Goal: Check status: Check status

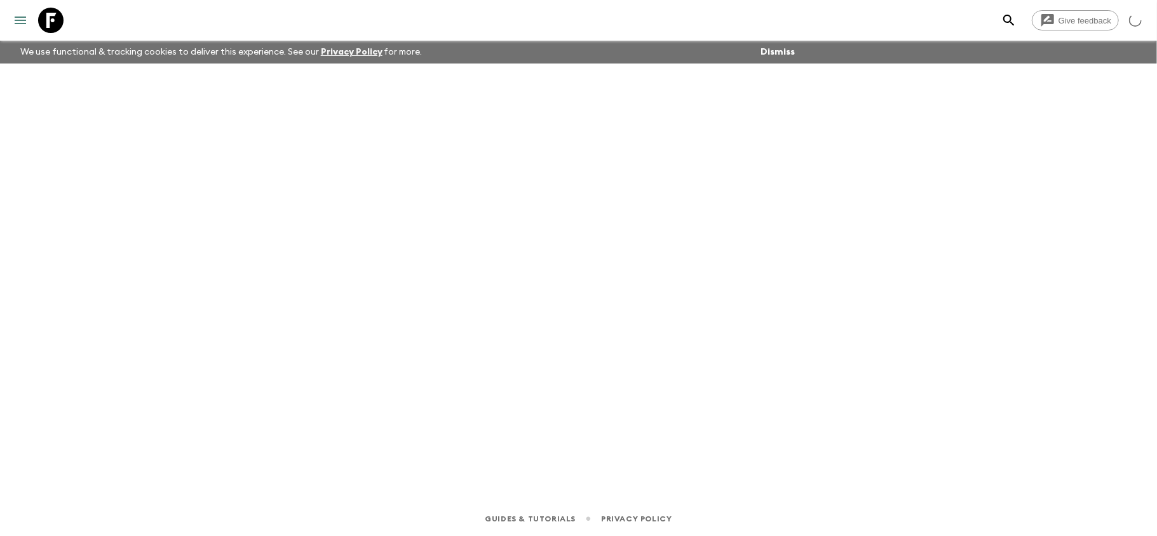
click at [25, 24] on icon "menu" at bounding box center [20, 20] width 15 height 15
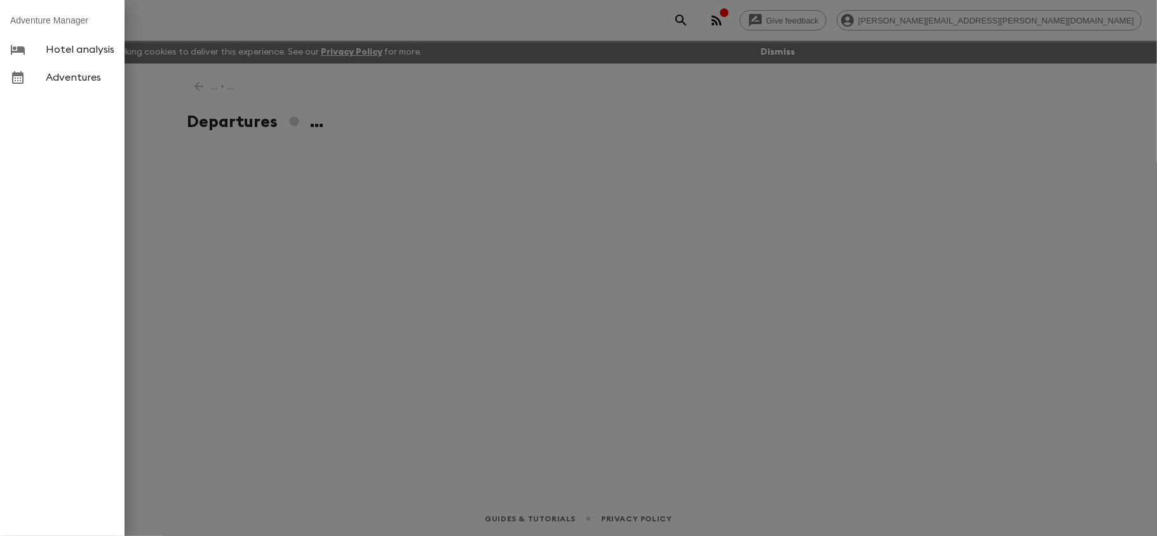
click at [153, 13] on div at bounding box center [578, 268] width 1157 height 536
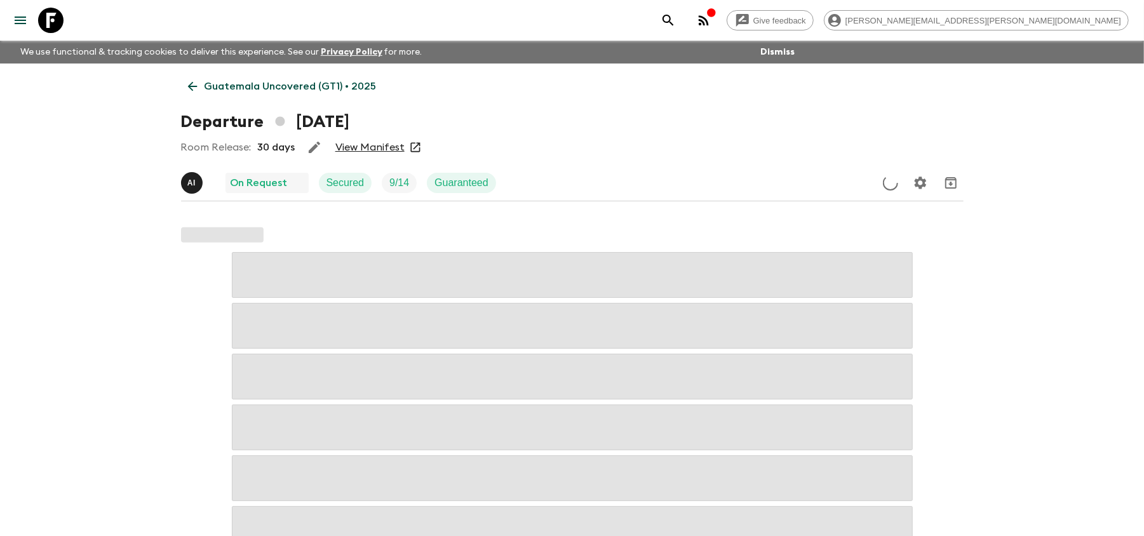
click at [49, 13] on icon at bounding box center [50, 20] width 25 height 25
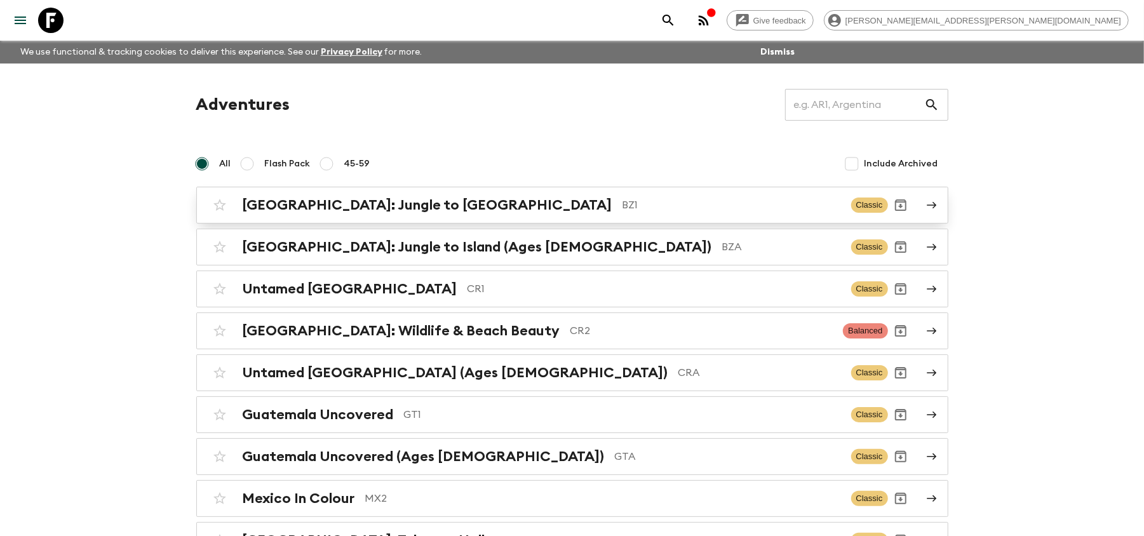
click at [623, 203] on p "BZ1" at bounding box center [732, 205] width 219 height 15
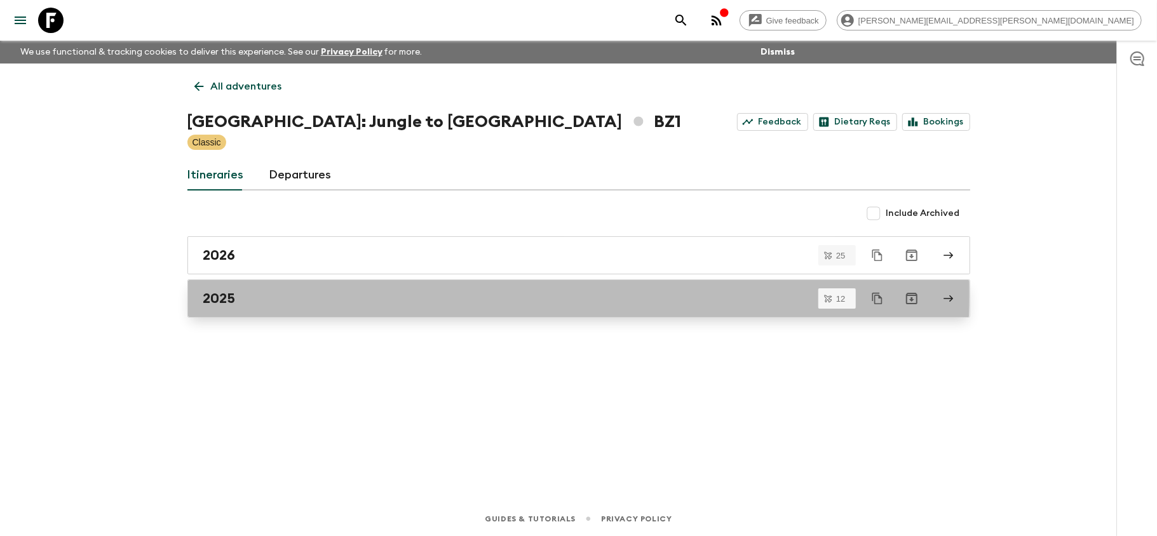
click at [385, 295] on div "2025" at bounding box center [566, 298] width 727 height 17
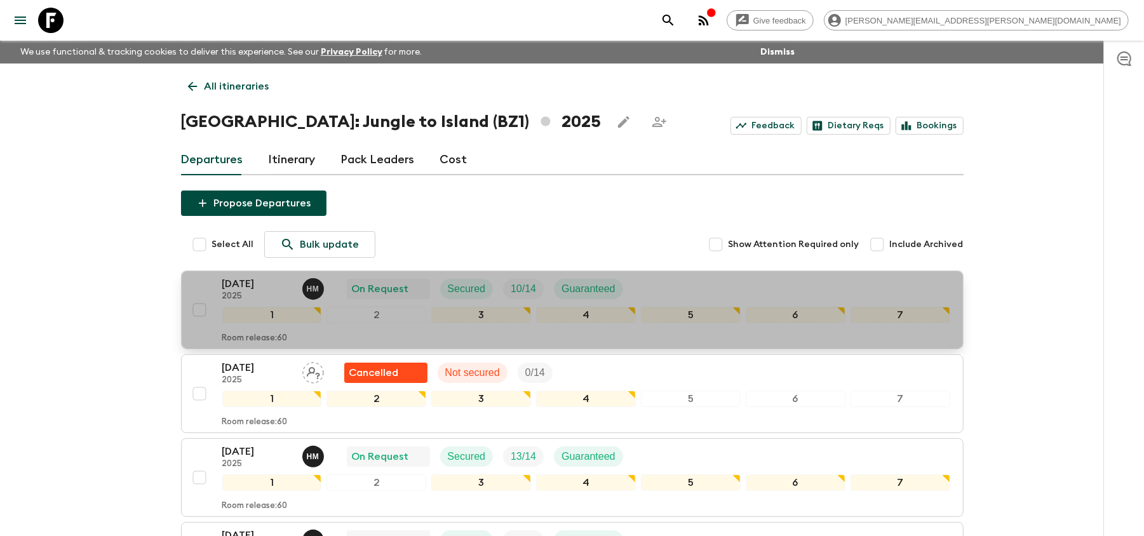
click at [268, 281] on p "[DATE]" at bounding box center [257, 283] width 70 height 15
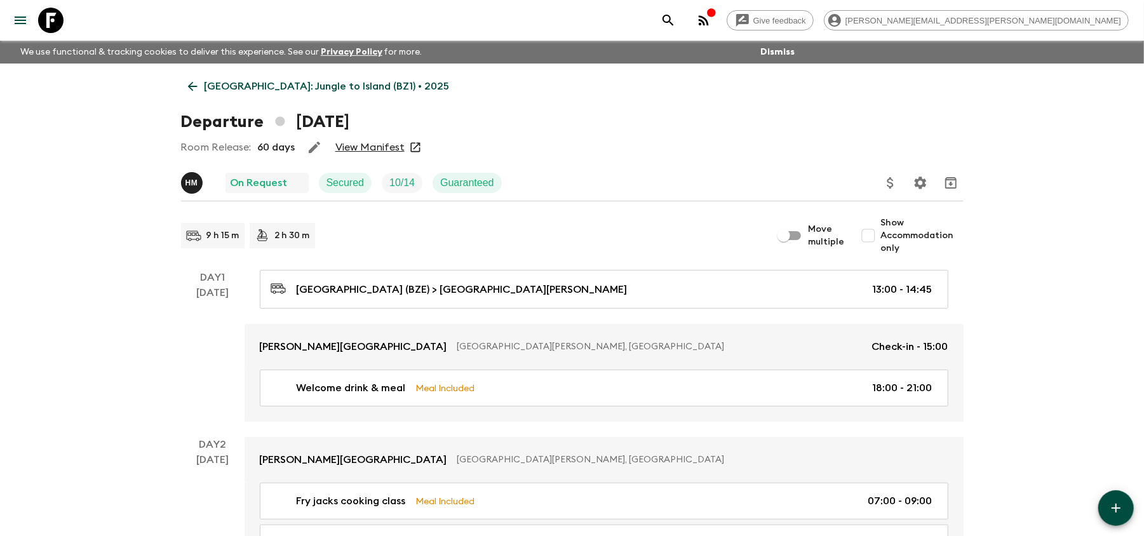
click at [390, 151] on link "View Manifest" at bounding box center [370, 147] width 69 height 13
